Goal: Navigation & Orientation: Go to known website

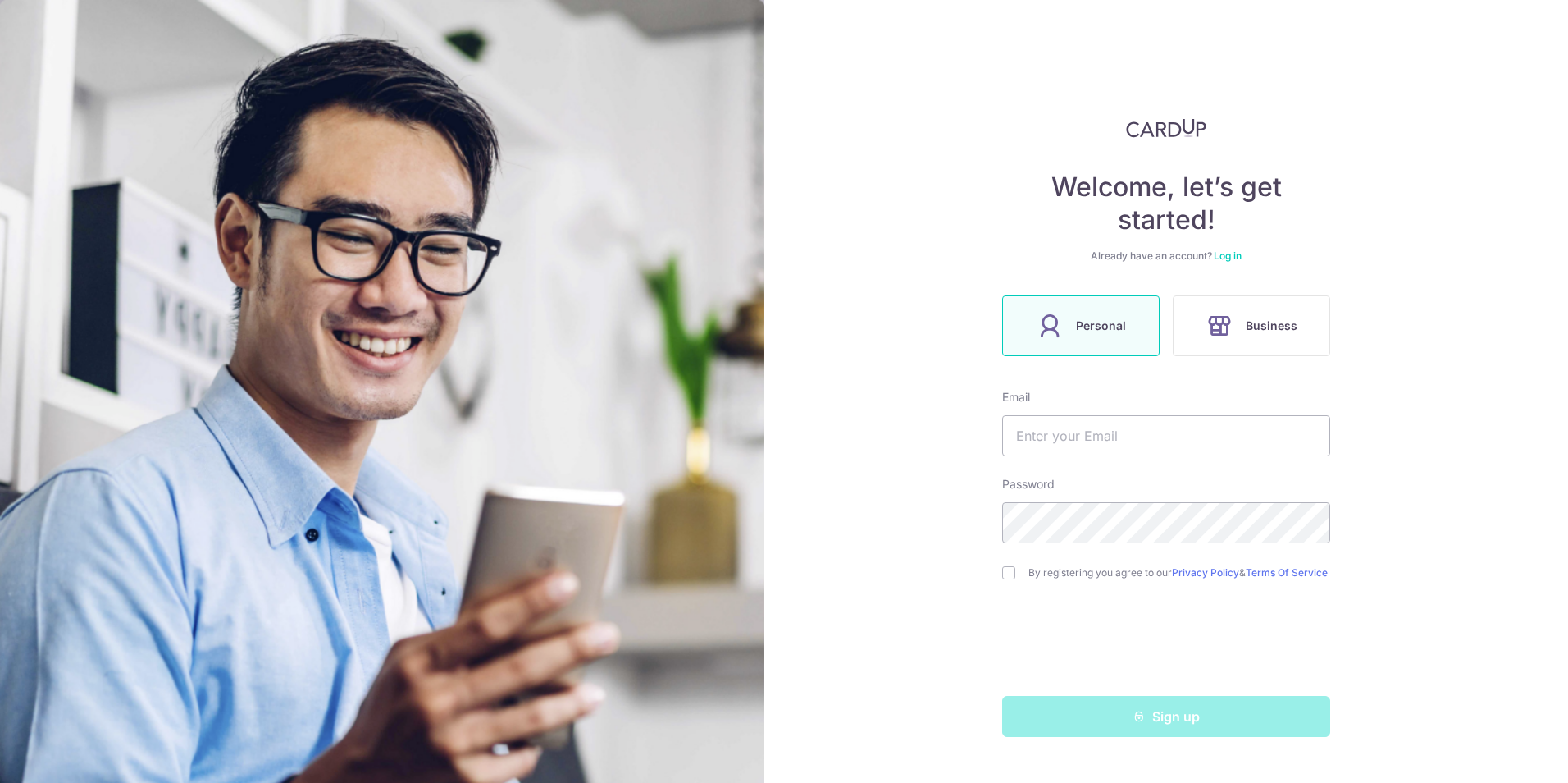
drag, startPoint x: 1490, startPoint y: 71, endPoint x: 1478, endPoint y: 64, distance: 13.9
click at [1483, 66] on div "Welcome, let’s get started! Already have an account? Log in Personal Business E…" at bounding box center [1166, 391] width 803 height 783
